Goal: Transaction & Acquisition: Purchase product/service

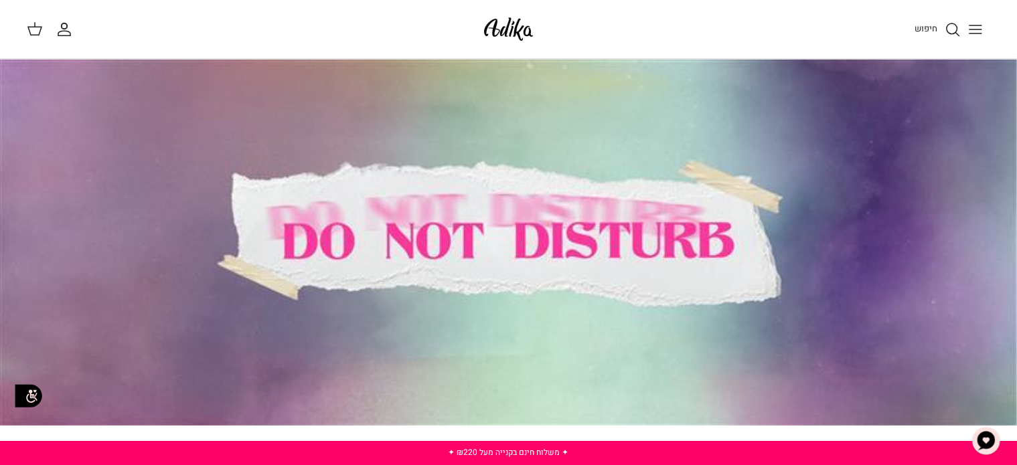
click at [974, 27] on icon "Toggle menu" at bounding box center [976, 29] width 16 height 16
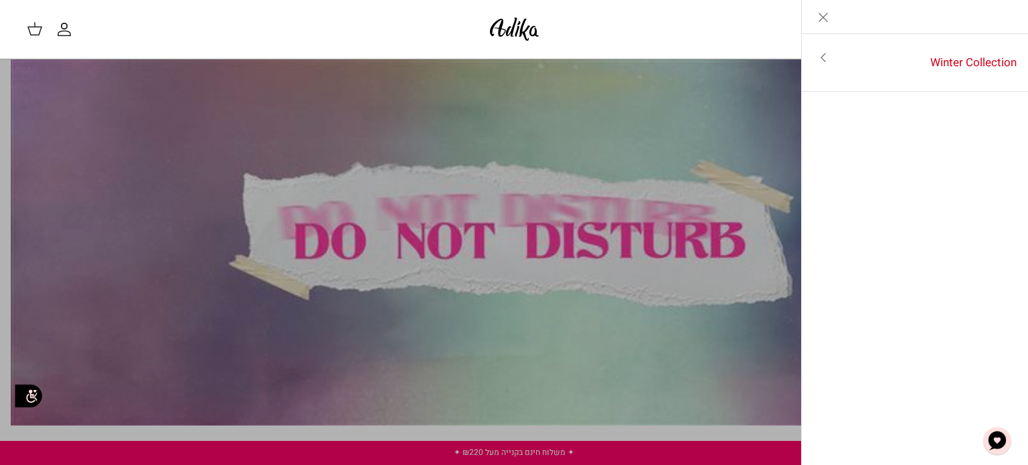
click at [818, 15] on icon "Close" at bounding box center [824, 17] width 16 height 16
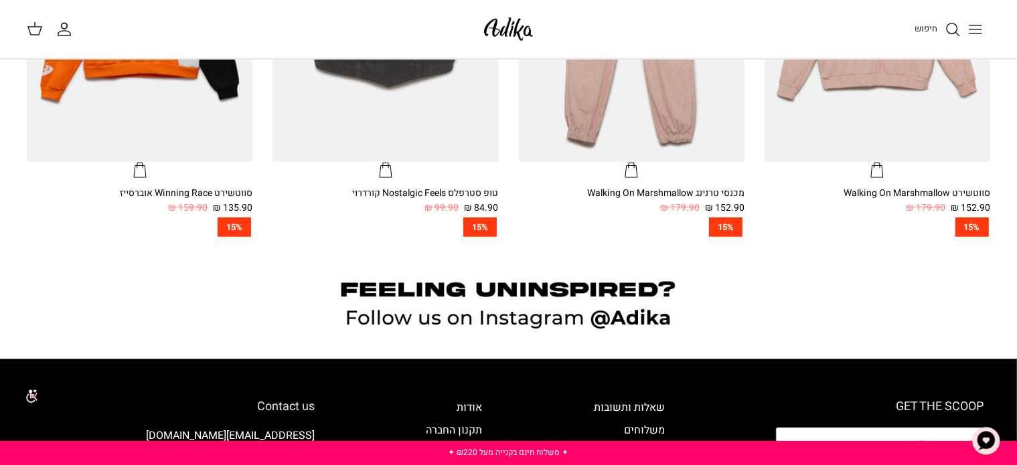
scroll to position [1047, 0]
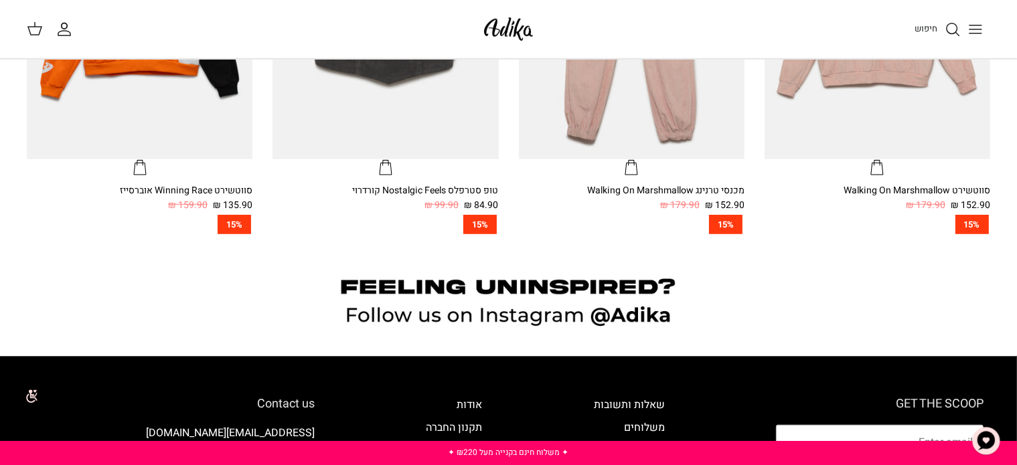
click at [951, 24] on icon "חיפוש" at bounding box center [953, 29] width 16 height 16
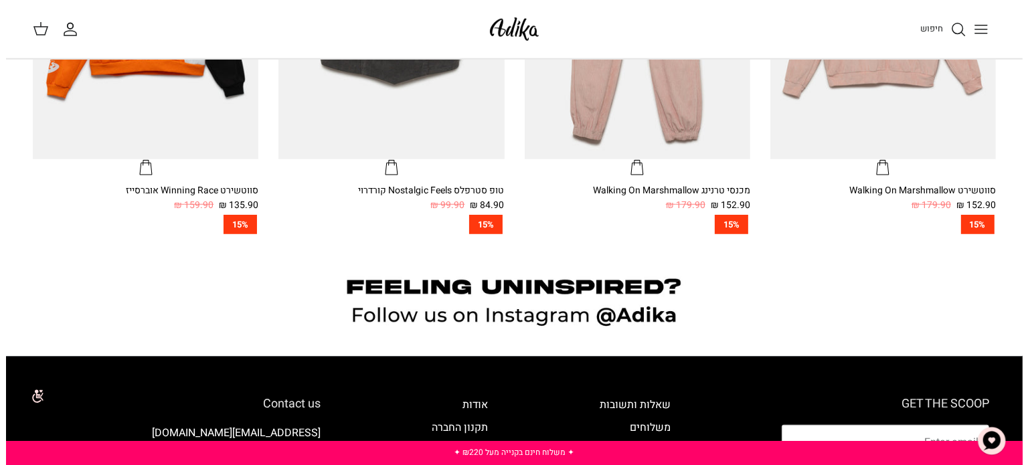
scroll to position [1049, 0]
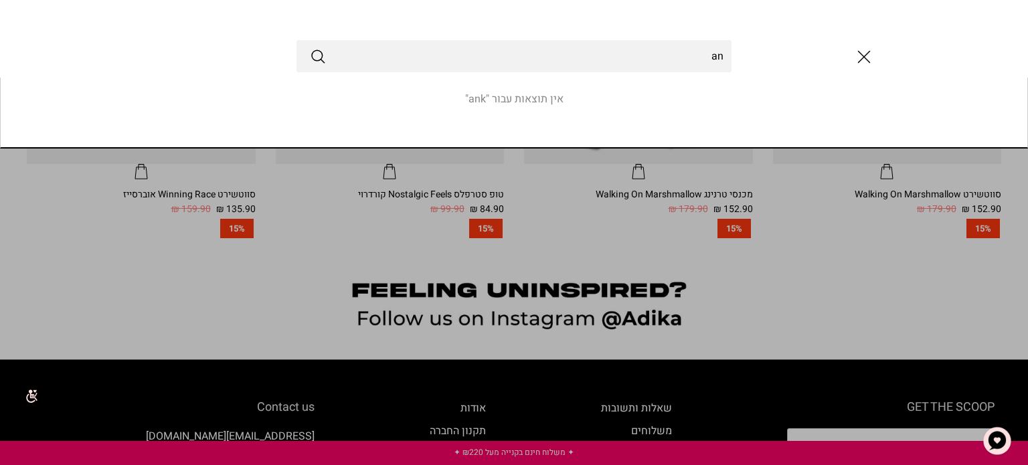
type input "a"
type input "שמלה"
click at [310, 48] on button "Submit" at bounding box center [318, 56] width 16 height 17
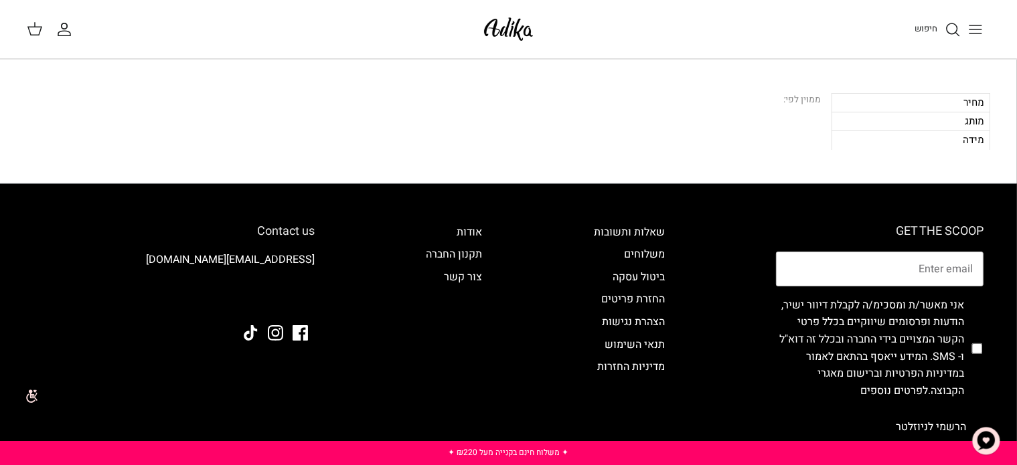
click at [975, 31] on icon "Toggle menu" at bounding box center [976, 29] width 16 height 16
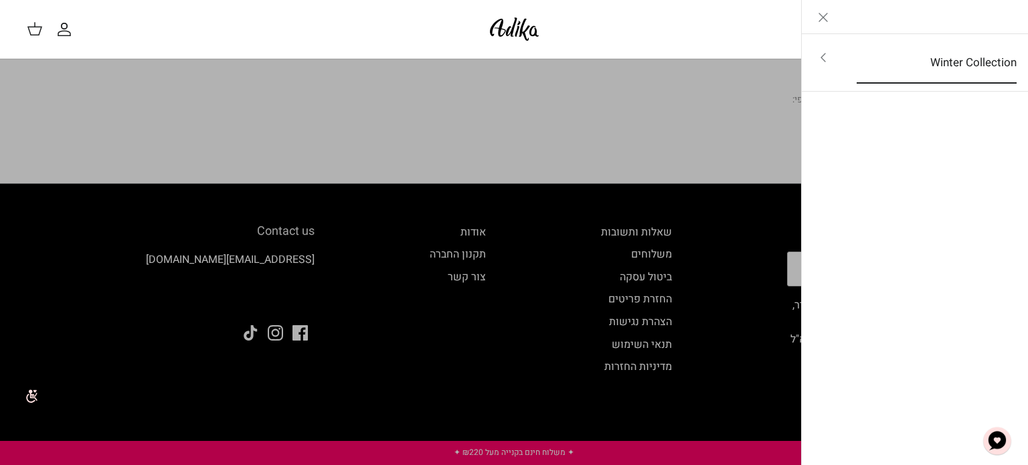
click at [902, 48] on link "Winter Collection" at bounding box center [937, 63] width 184 height 42
click at [919, 74] on link "לכל הפריטים" at bounding box center [916, 58] width 214 height 33
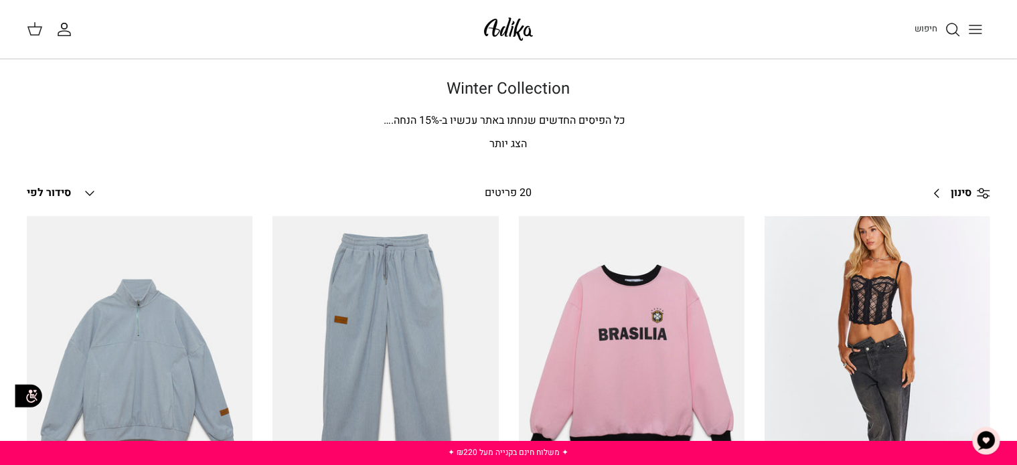
click at [525, 147] on p "הצג יותר" at bounding box center [508, 144] width 937 height 17
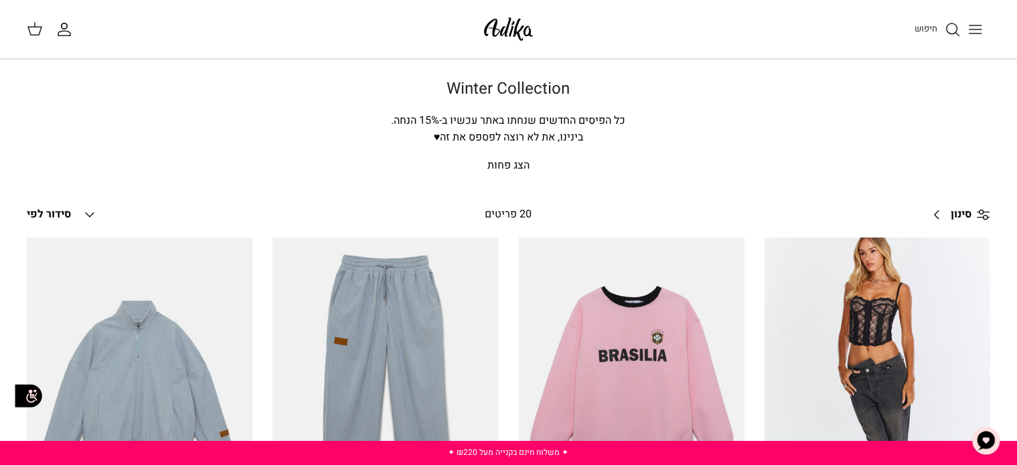
click at [942, 211] on link "סינון Right" at bounding box center [957, 215] width 66 height 32
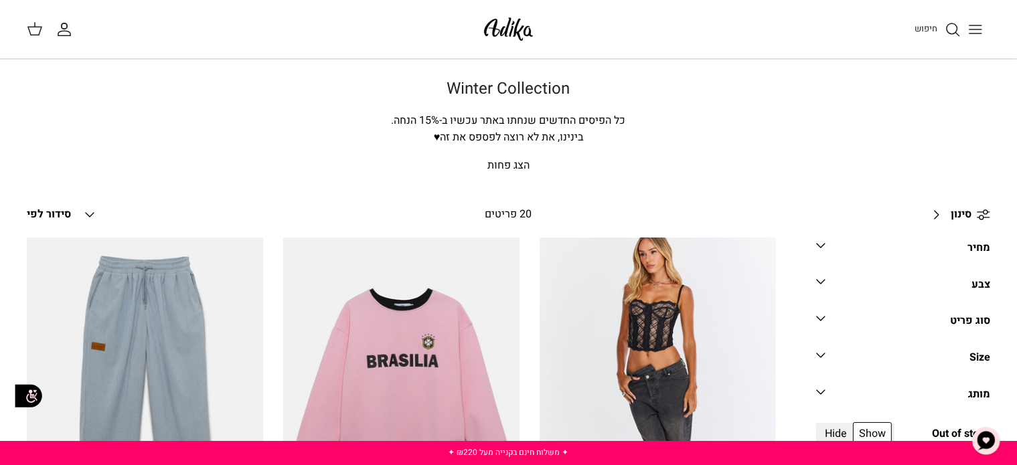
click at [888, 321] on link "סוג פריט Down" at bounding box center [903, 326] width 174 height 30
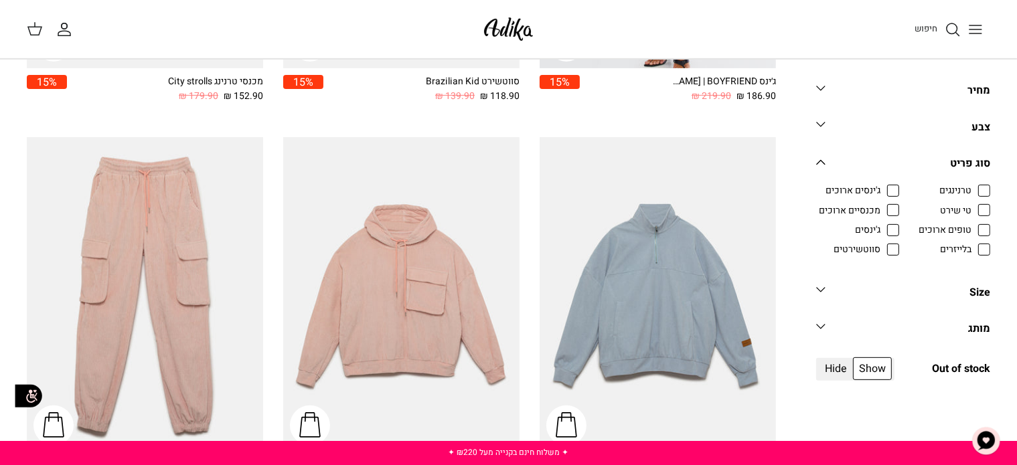
scroll to position [485, 0]
click at [972, 248] on span "בלייזרים" at bounding box center [955, 249] width 31 height 13
click at [973, 243] on input "בלייזרים" at bounding box center [972, 242] width 1 height 1
checkbox input "true"
radio input "true"
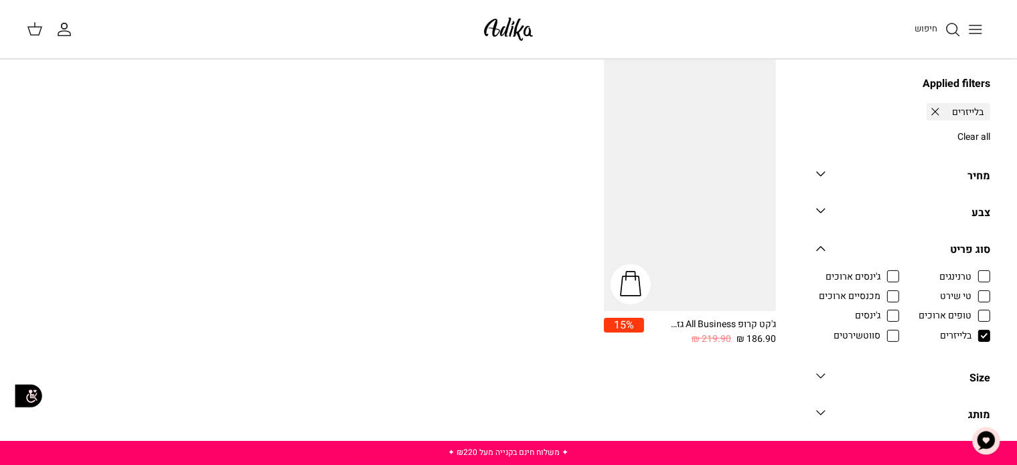
scroll to position [139, 0]
